Goal: Obtain resource: Download file/media

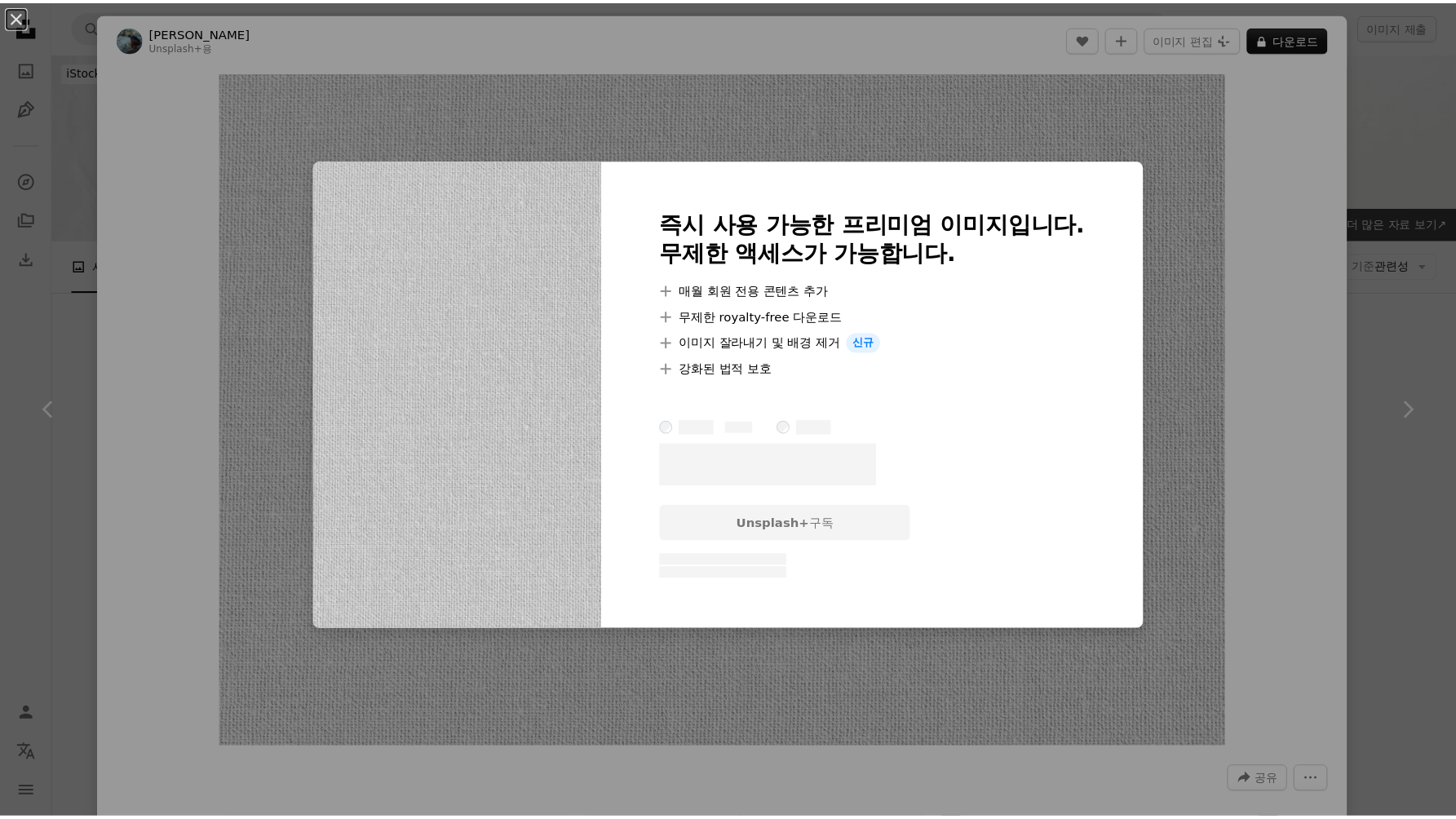
scroll to position [5803, 0]
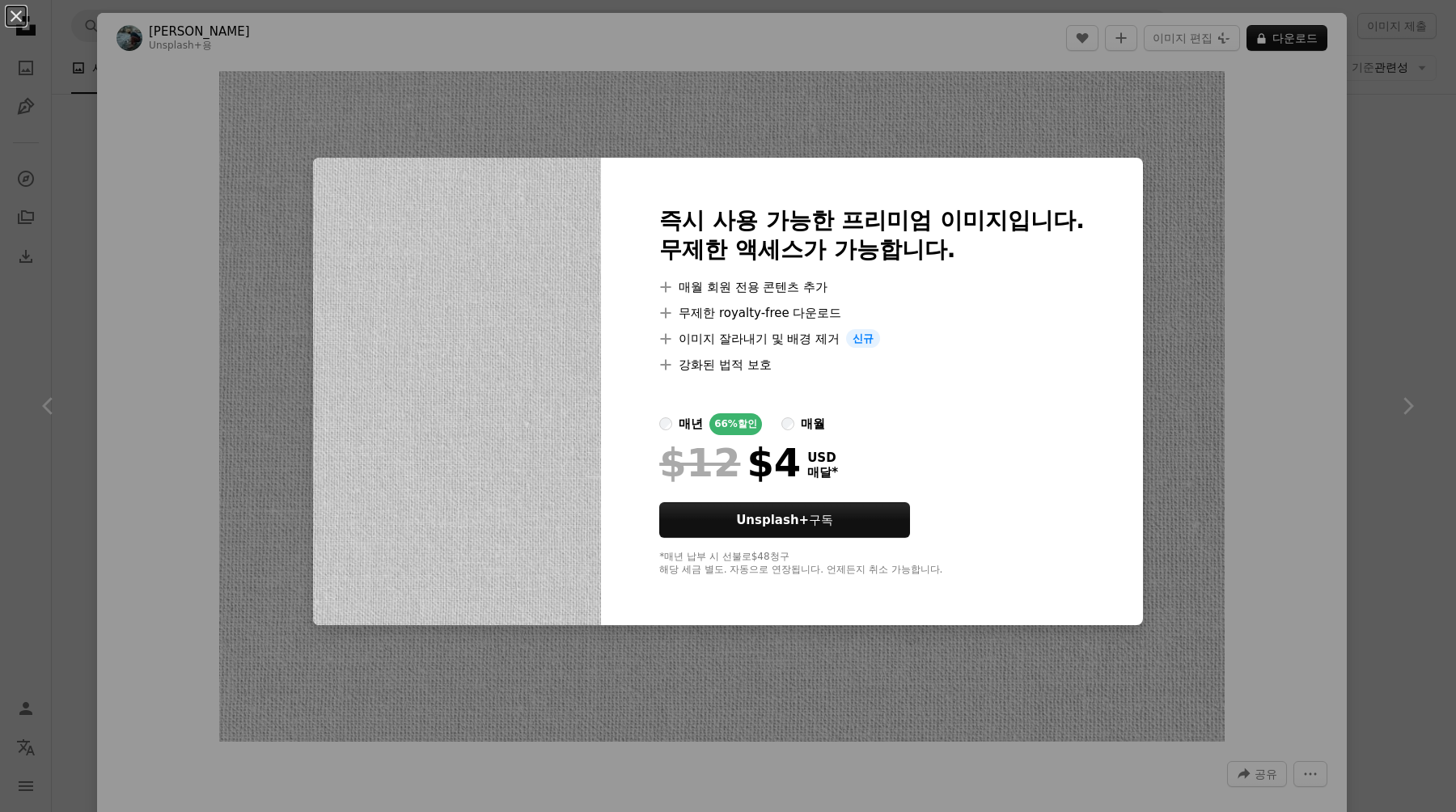
click at [1375, 678] on div "An X shape 즉시 사용 가능한 프리미엄 이미지입니다. 무제한 액세스가 가능합니다. A plus sign 매월 회원 전용 콘텐츠 추가 A…" at bounding box center [728, 406] width 1456 height 812
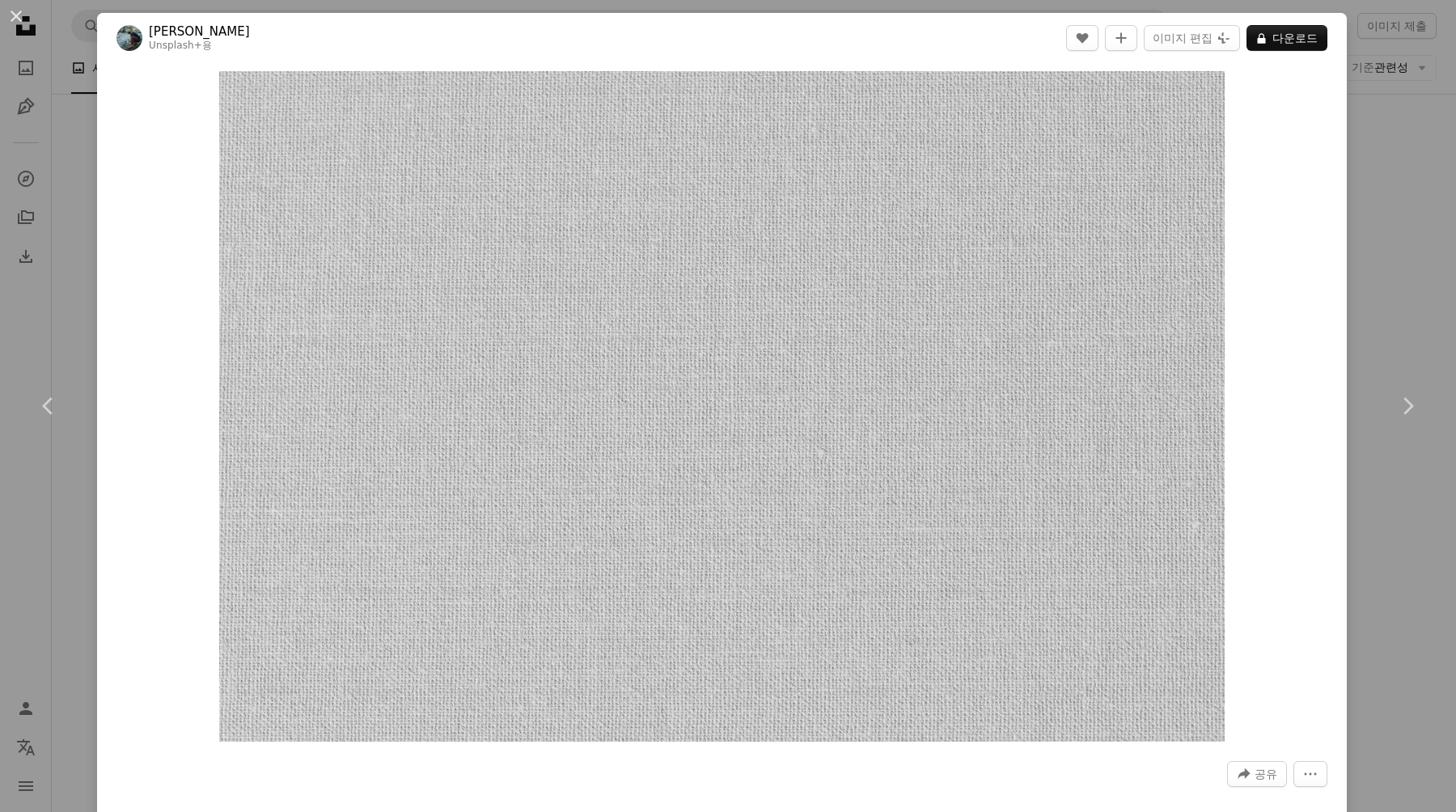
click at [1345, 619] on div "An X shape Chevron left Chevron right [PERSON_NAME] Unsplash+ 용 A heart A plus …" at bounding box center [728, 406] width 1456 height 812
